Goal: Transaction & Acquisition: Obtain resource

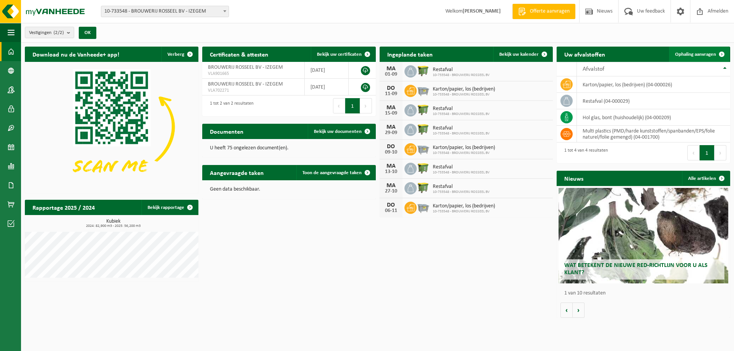
click at [519, 56] on span "Ophaling aanvragen" at bounding box center [695, 54] width 41 height 5
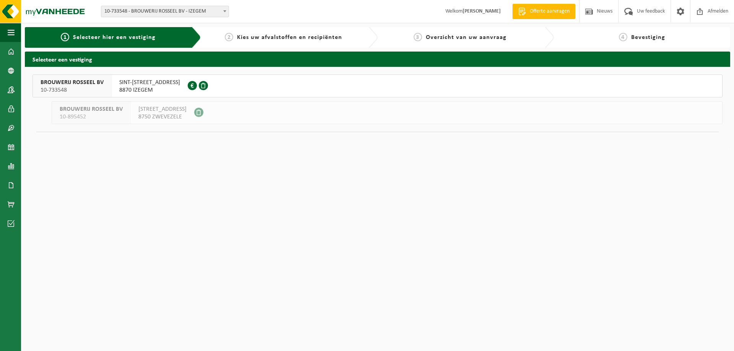
click at [145, 87] on span "8870 IZEGEM" at bounding box center [149, 90] width 61 height 8
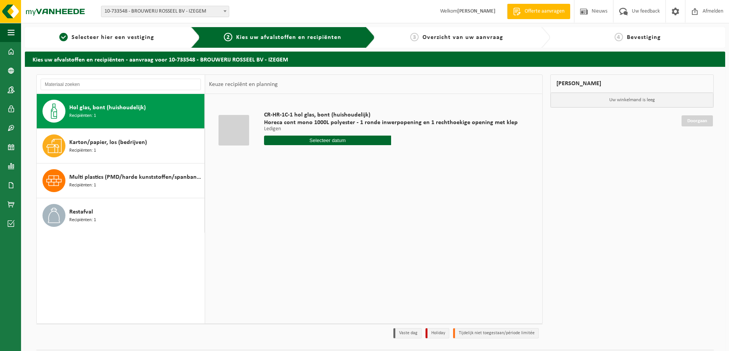
click at [107, 117] on div "Hol glas, bont (huishoudelijk) Recipiënten: 1" at bounding box center [135, 111] width 133 height 23
click at [321, 143] on input "text" at bounding box center [327, 141] width 127 height 10
click at [285, 235] on div "26" at bounding box center [284, 233] width 13 height 12
type input "Van [DATE]"
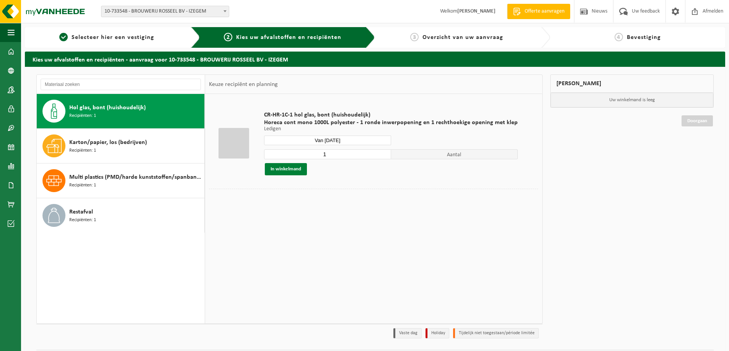
click at [291, 172] on button "In winkelmand" at bounding box center [286, 169] width 42 height 12
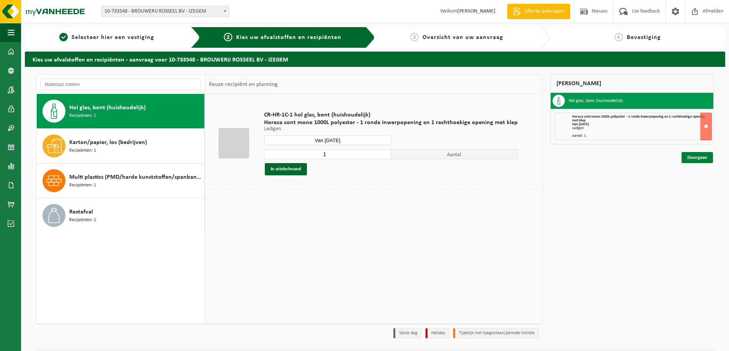
click at [694, 156] on link "Doorgaan" at bounding box center [696, 157] width 31 height 11
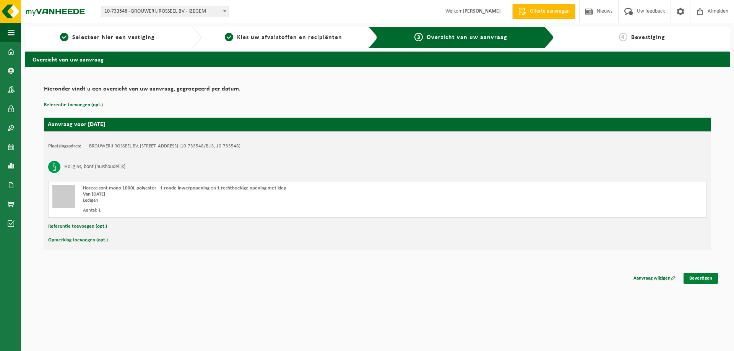
click at [703, 277] on link "Bevestigen" at bounding box center [701, 278] width 34 height 11
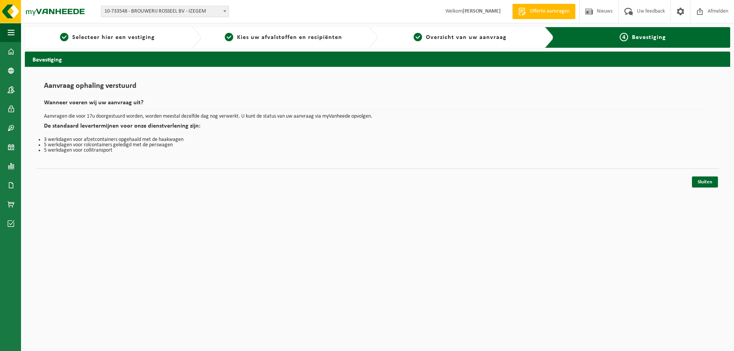
click at [704, 189] on div "Navigatie Offerte aanvragen Nieuws Uw feedback Afmelden Dashboard Bedrijfsgegev…" at bounding box center [367, 96] width 734 height 192
click at [706, 181] on link "Sluiten" at bounding box center [705, 182] width 26 height 11
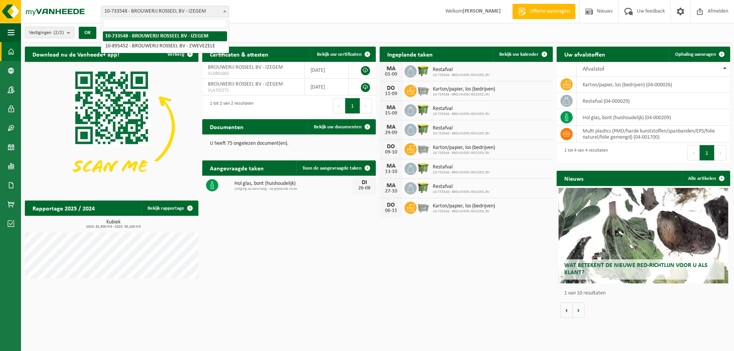
click at [223, 10] on span at bounding box center [225, 11] width 8 height 10
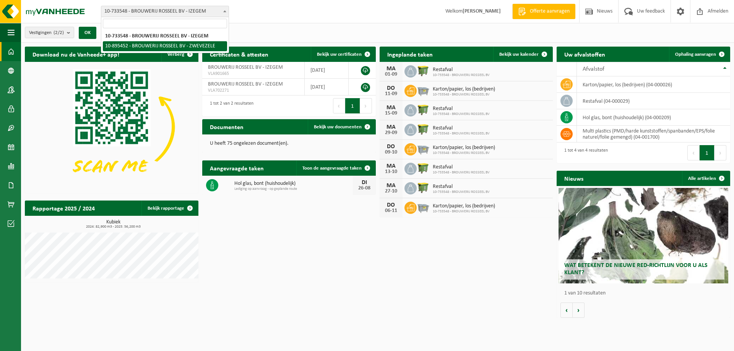
select select "116853"
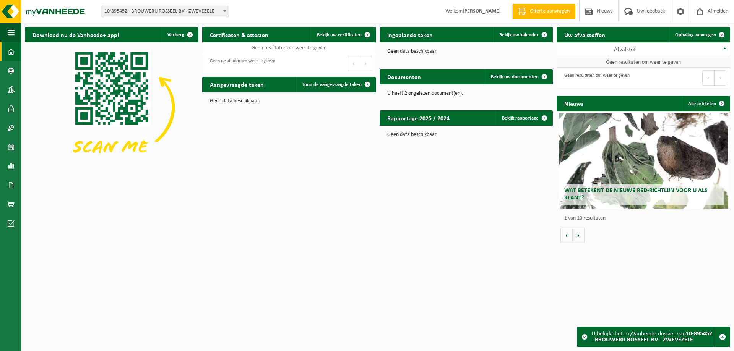
click at [620, 62] on td "Geen resultaten om weer te geven" at bounding box center [644, 62] width 174 height 11
click at [15, 73] on link "Bedrijfsgegevens" at bounding box center [10, 70] width 21 height 19
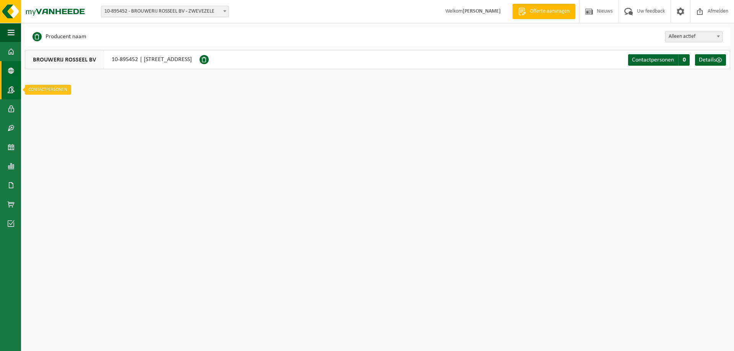
click at [9, 91] on span at bounding box center [11, 89] width 7 height 19
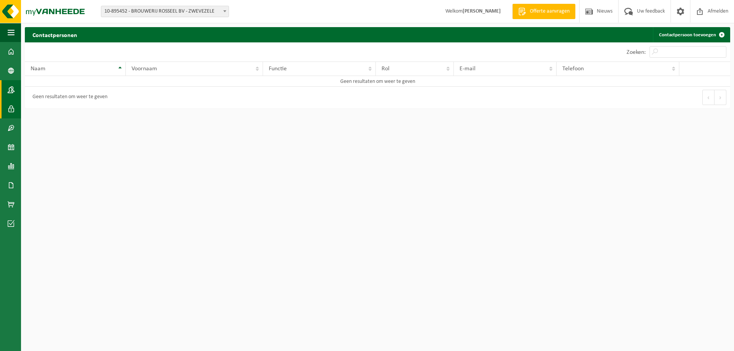
click at [10, 108] on span at bounding box center [11, 108] width 7 height 19
click at [10, 124] on span at bounding box center [11, 128] width 7 height 19
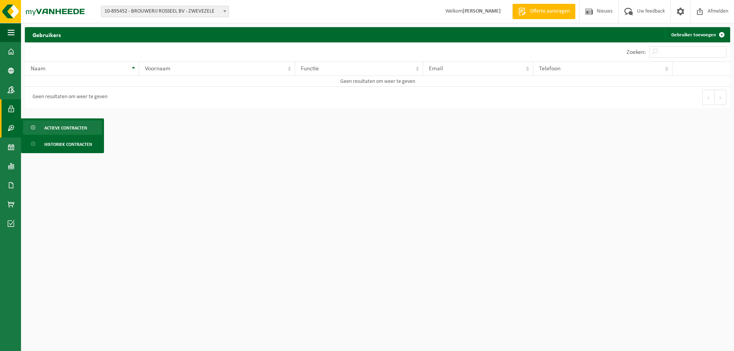
click at [46, 127] on span "Actieve contracten" at bounding box center [65, 128] width 43 height 15
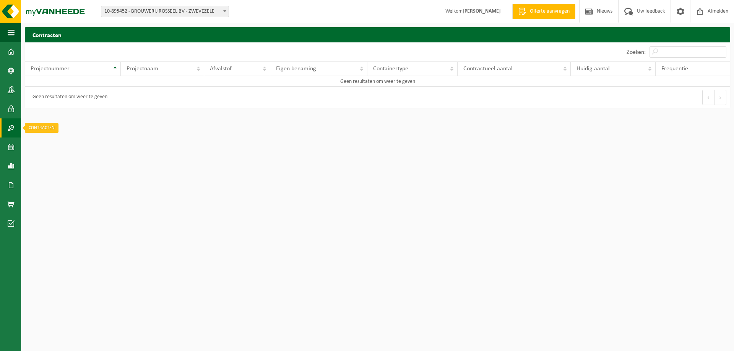
click at [16, 130] on link "Contracten" at bounding box center [10, 128] width 21 height 19
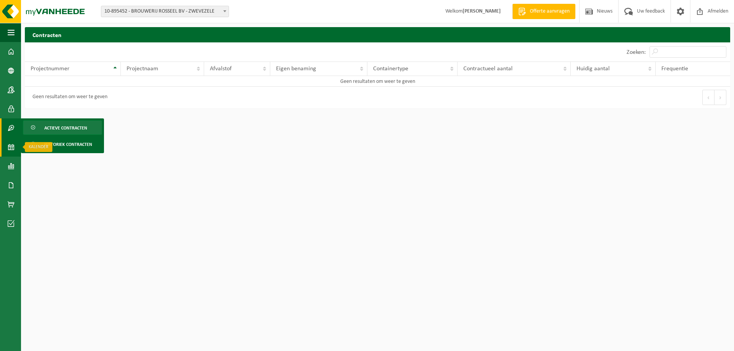
click at [11, 149] on span at bounding box center [11, 147] width 7 height 19
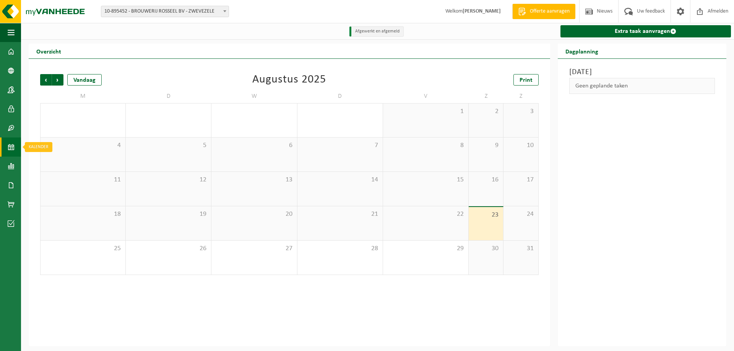
click at [7, 149] on link "Kalender" at bounding box center [10, 147] width 21 height 19
click at [8, 166] on span at bounding box center [11, 166] width 7 height 19
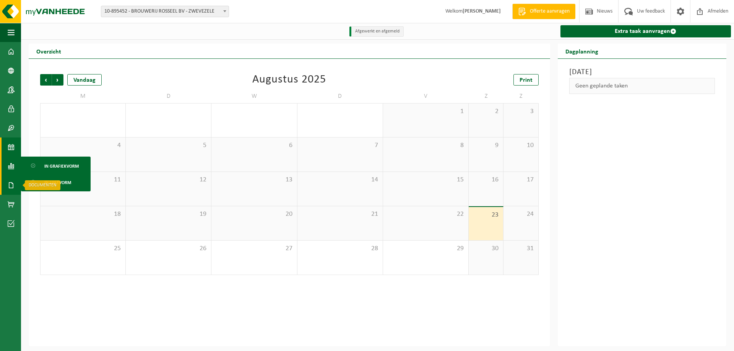
click at [11, 185] on span at bounding box center [11, 185] width 7 height 19
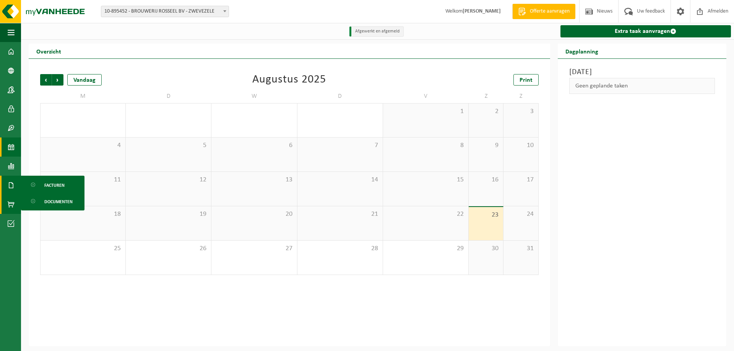
click at [12, 202] on span at bounding box center [11, 204] width 7 height 19
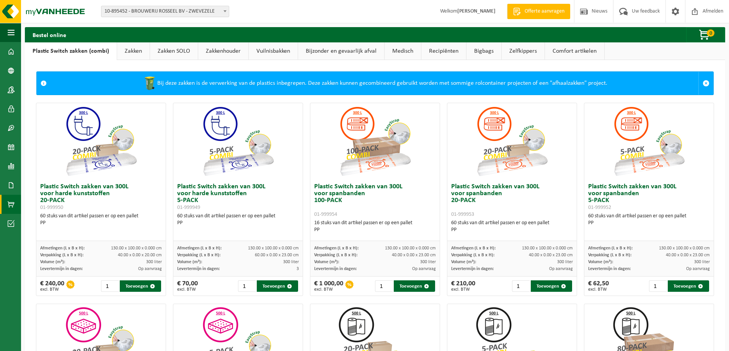
click at [264, 51] on link "Vuilnisbakken" at bounding box center [273, 51] width 49 height 18
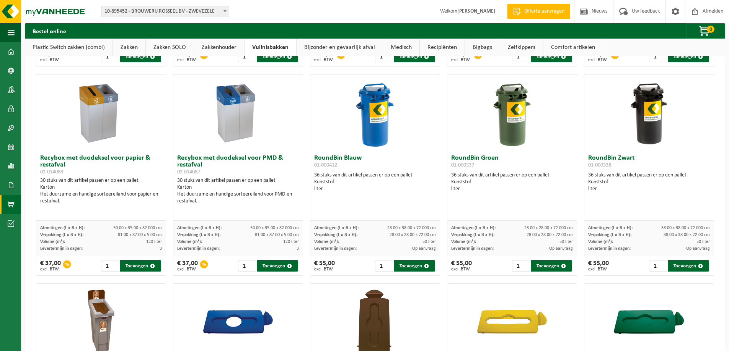
scroll to position [387, 0]
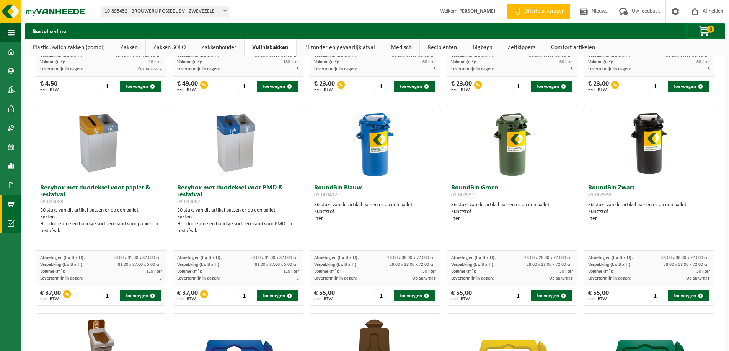
click at [10, 225] on span at bounding box center [11, 223] width 7 height 19
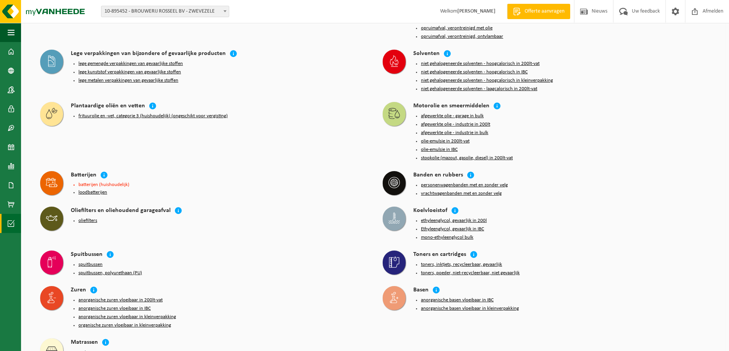
scroll to position [599, 0]
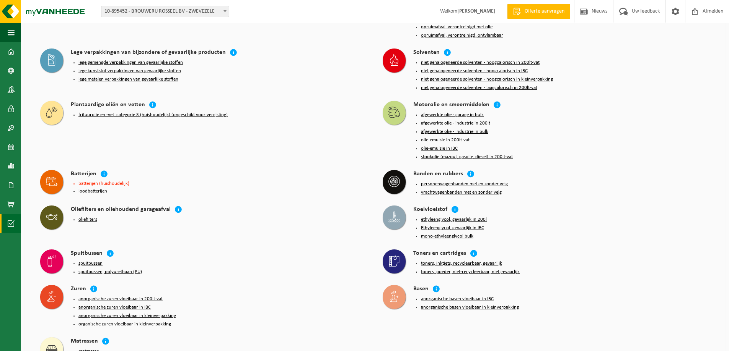
click at [545, 13] on span "Offerte aanvragen" at bounding box center [544, 12] width 44 height 8
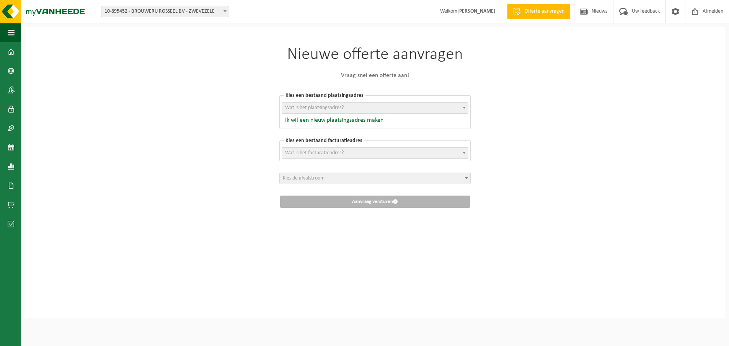
click at [304, 109] on span "Wat is het plaatsingsadres?" at bounding box center [314, 108] width 59 height 6
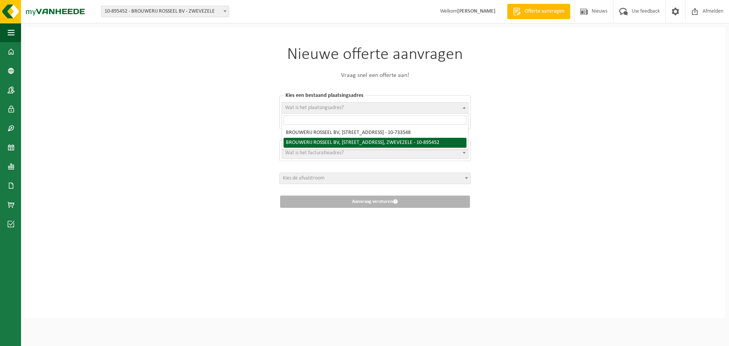
select select "116853"
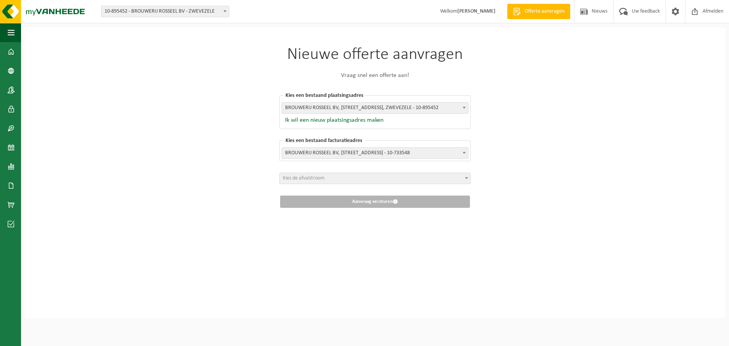
click at [313, 178] on span "Kies de afvalstroom" at bounding box center [304, 178] width 42 height 6
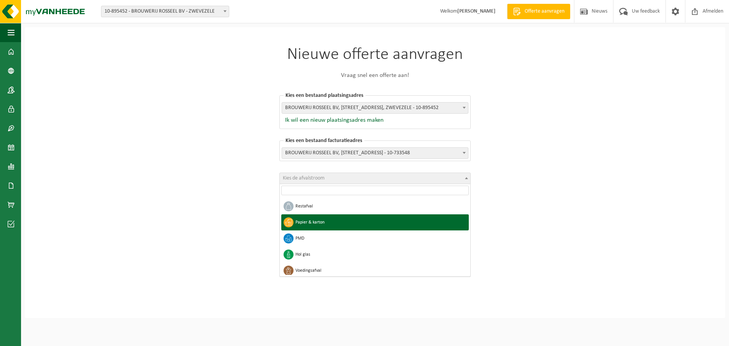
select select "2"
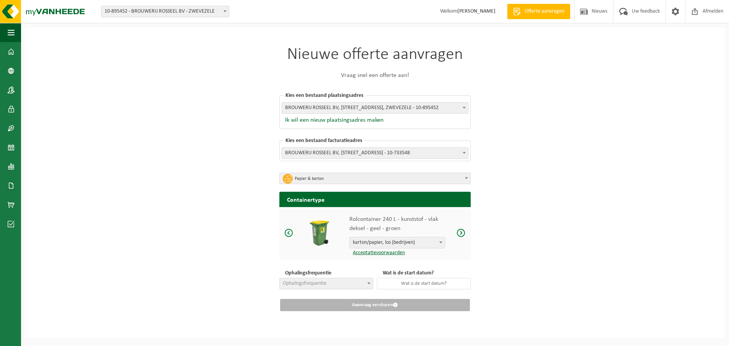
click at [442, 241] on span at bounding box center [441, 242] width 8 height 10
click at [369, 254] on input "search" at bounding box center [397, 255] width 92 height 10
click at [420, 219] on p "Rolcontainer 240 L - kunststof - vlak deksel - geel - groen" at bounding box center [397, 224] width 96 height 18
click at [462, 233] on span at bounding box center [460, 233] width 9 height 10
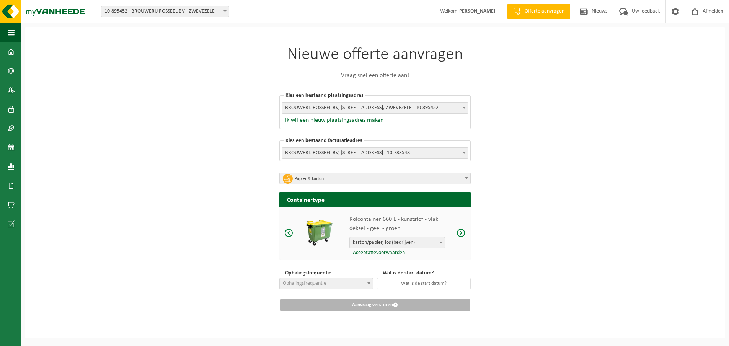
click at [462, 233] on span at bounding box center [460, 233] width 9 height 10
click at [364, 253] on link "Acceptatievoorwaarden" at bounding box center [376, 253] width 55 height 6
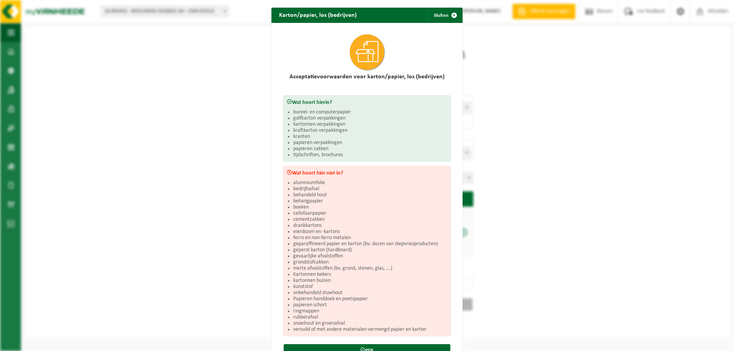
click at [324, 17] on h2 "Karton/papier, los (bedrijven)" at bounding box center [318, 15] width 93 height 15
click at [450, 14] on span "button" at bounding box center [454, 15] width 15 height 15
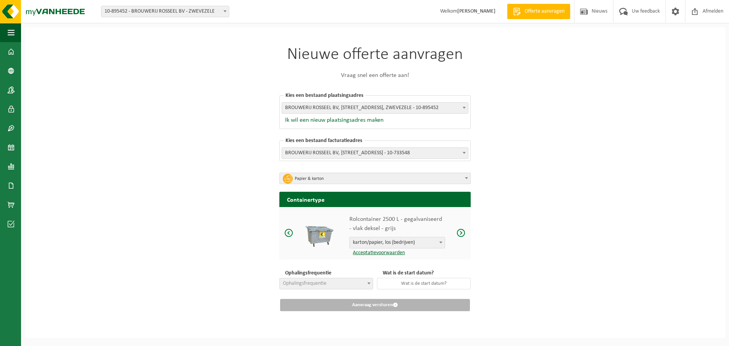
click at [332, 286] on span "Ophalingsfrequentie" at bounding box center [326, 283] width 93 height 11
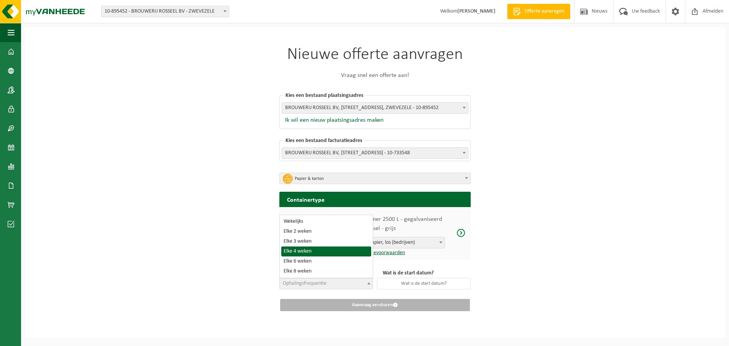
select select "15"
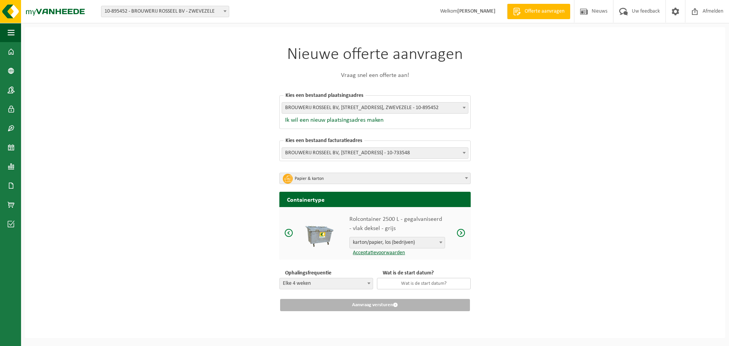
click at [418, 284] on input "text" at bounding box center [424, 283] width 94 height 11
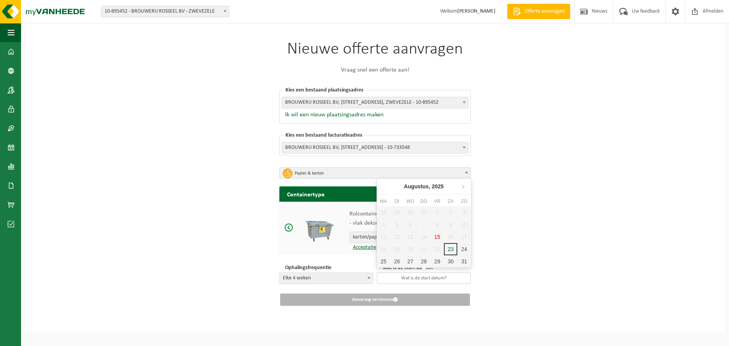
scroll to position [6, 0]
click at [464, 187] on icon at bounding box center [463, 186] width 12 height 12
click at [383, 213] on div "1" at bounding box center [383, 212] width 13 height 12
type input "2025-09-01"
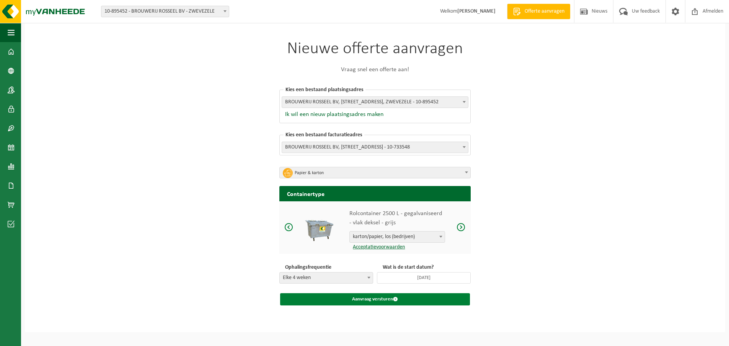
click at [373, 301] on button "Aanvraag versturen" at bounding box center [375, 299] width 190 height 12
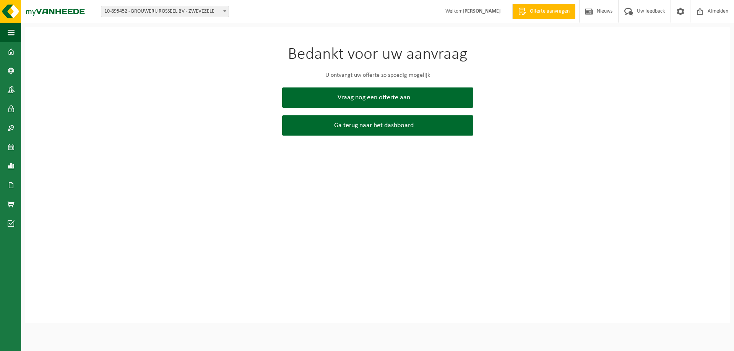
click at [218, 110] on div "Bedankt voor uw aanvraag U ontvangt uw offerte zo spoedig mogelijk Vraag nog ee…" at bounding box center [378, 91] width 706 height 128
